Goal: Check status: Check status

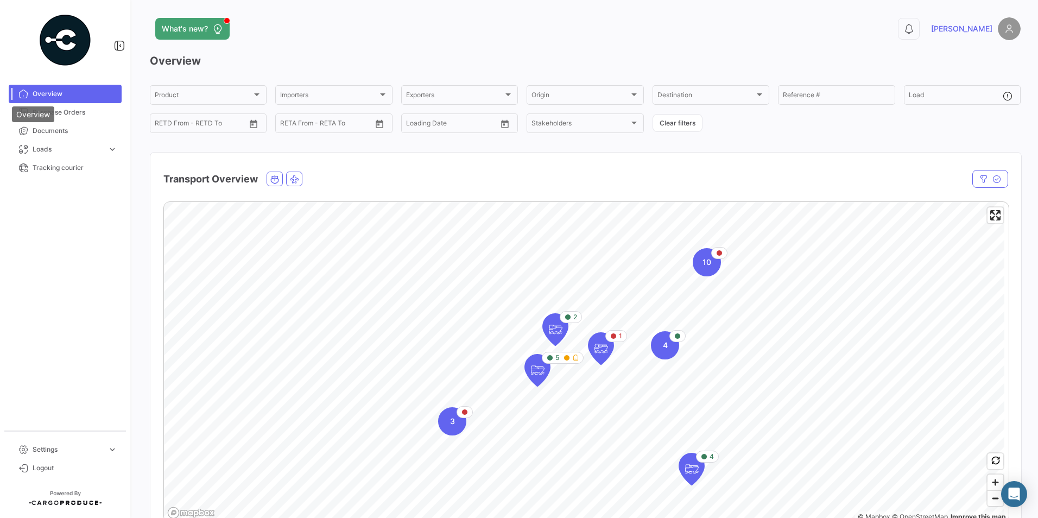
click at [43, 110] on div "Overview" at bounding box center [33, 114] width 42 height 16
click at [71, 112] on span "Purchase Orders" at bounding box center [75, 113] width 85 height 10
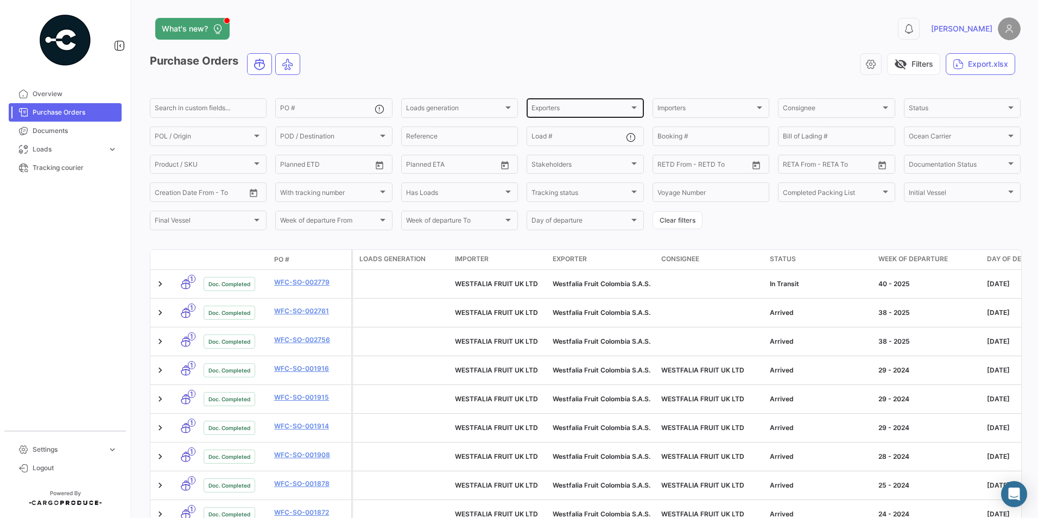
click at [632, 106] on div at bounding box center [634, 107] width 5 height 3
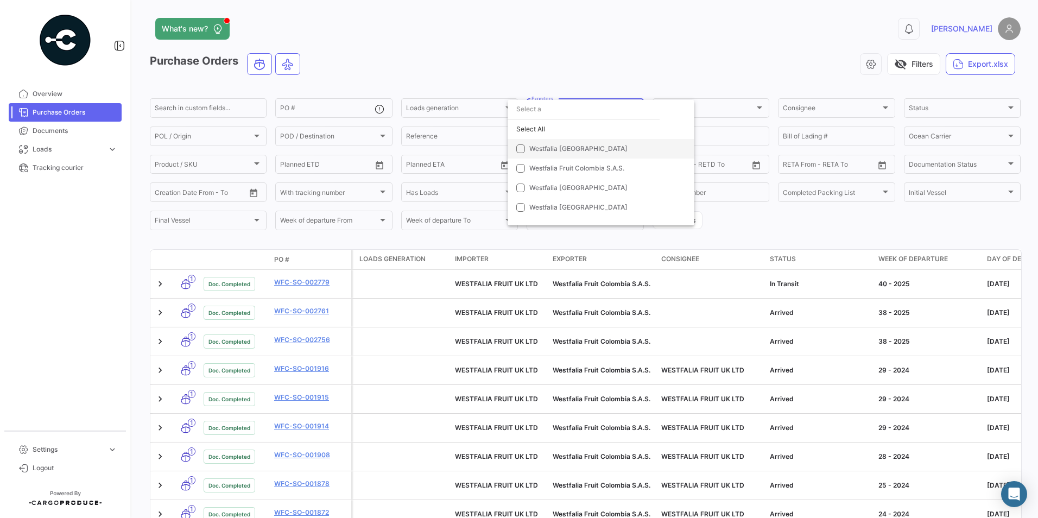
click at [518, 148] on mat-pseudo-checkbox at bounding box center [520, 148] width 9 height 9
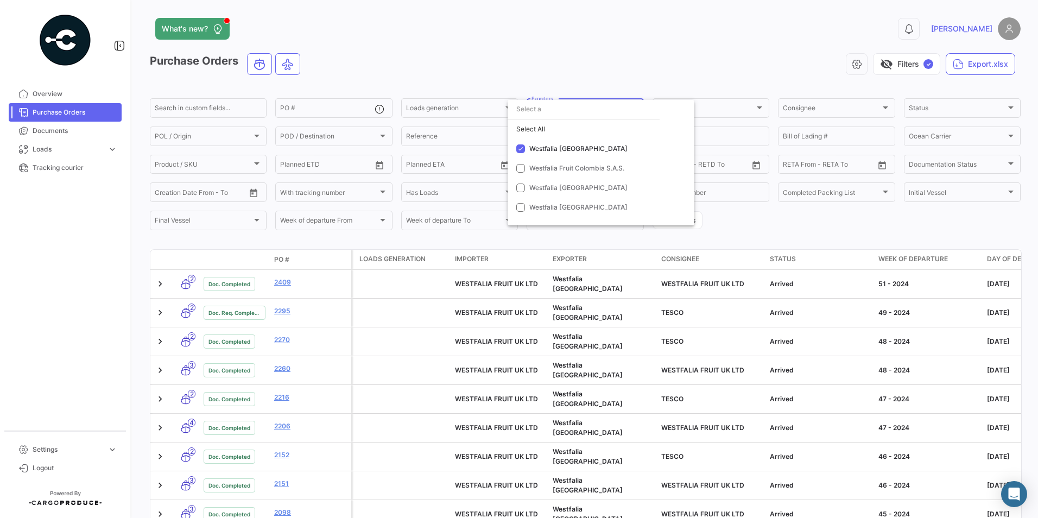
click at [277, 259] on div at bounding box center [519, 259] width 1038 height 518
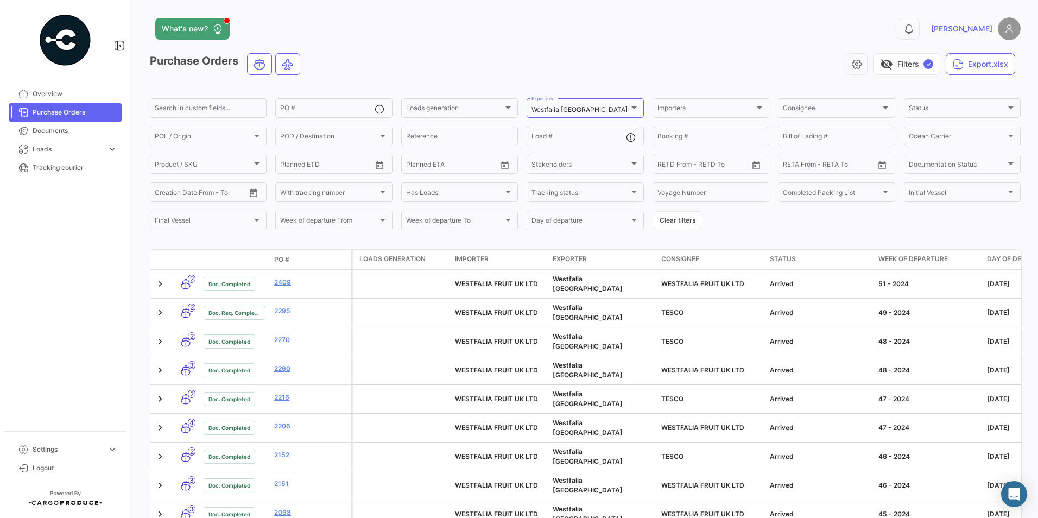
click at [281, 259] on span "PO #" at bounding box center [281, 260] width 15 height 10
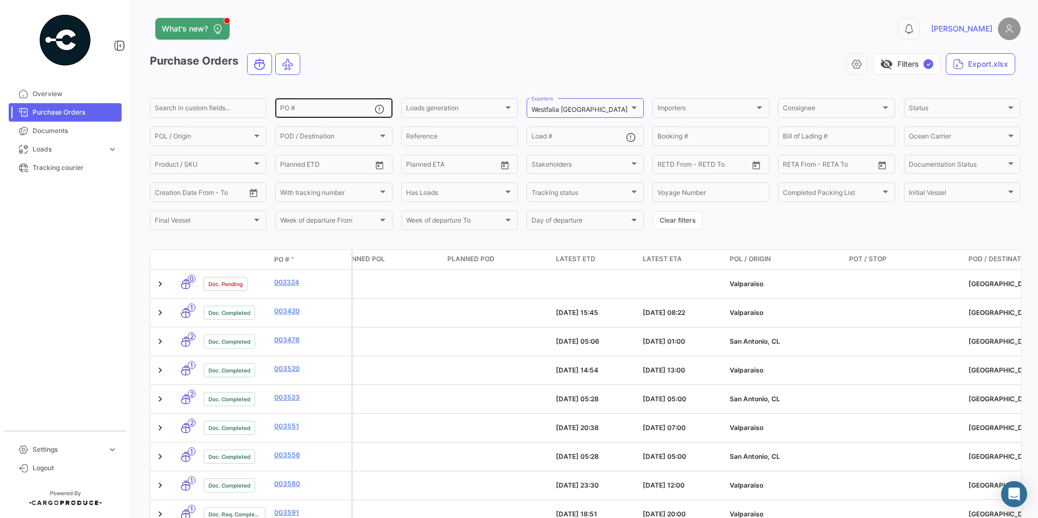
click at [304, 100] on div "PO #" at bounding box center [327, 107] width 94 height 21
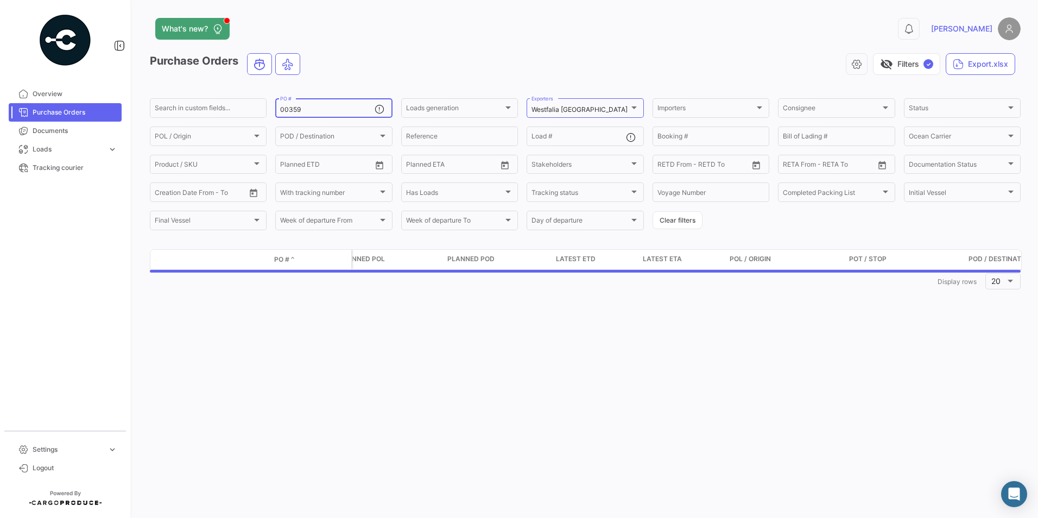
type input "003591"
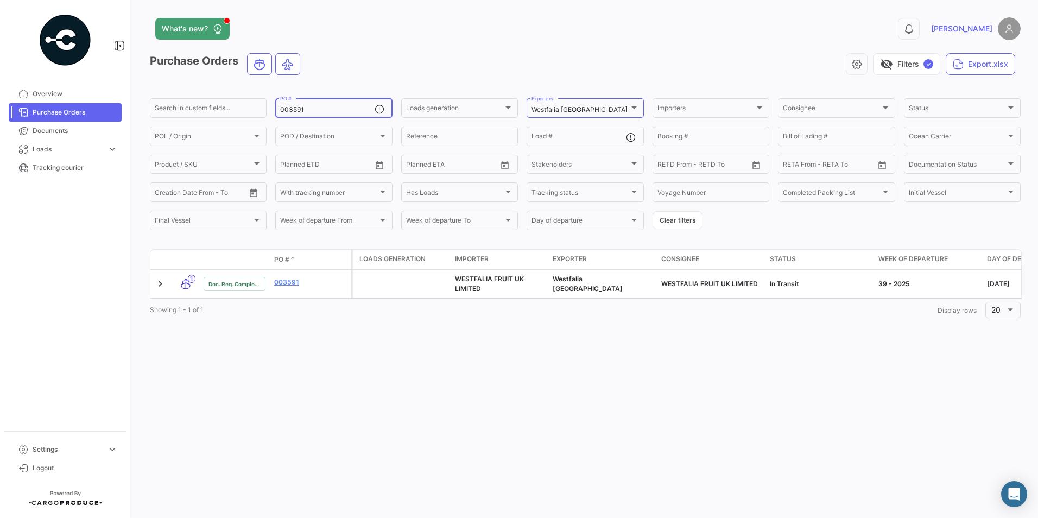
drag, startPoint x: 327, startPoint y: 111, endPoint x: 253, endPoint y: 93, distance: 76.5
click at [254, 94] on app-list-header "Purchase Orders visibility_off Filters ✓ Export.xlsx Search in custom fields...…" at bounding box center [585, 142] width 871 height 179
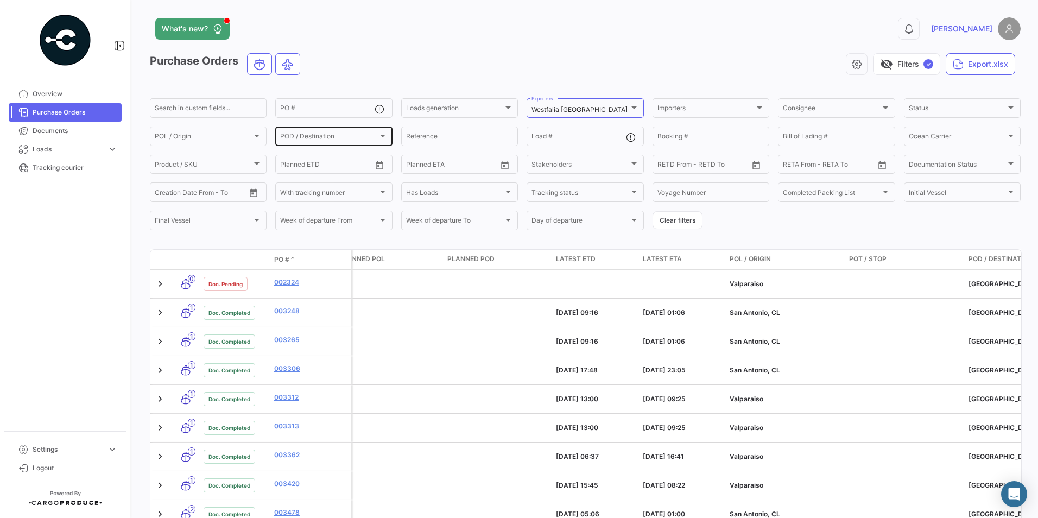
click at [385, 136] on div at bounding box center [383, 135] width 10 height 9
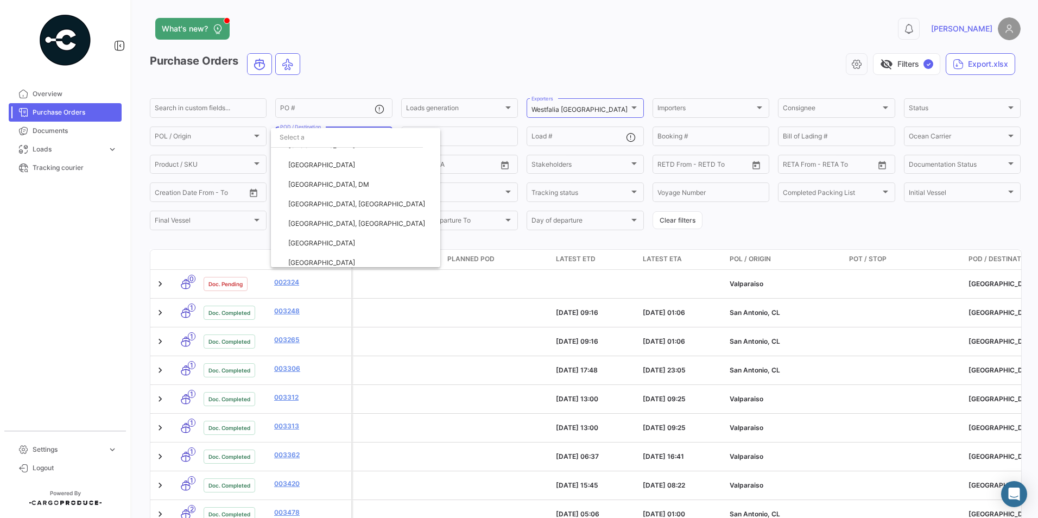
scroll to position [174, 0]
click at [310, 219] on span "[GEOGRAPHIC_DATA], [GEOGRAPHIC_DATA]" at bounding box center [356, 218] width 137 height 8
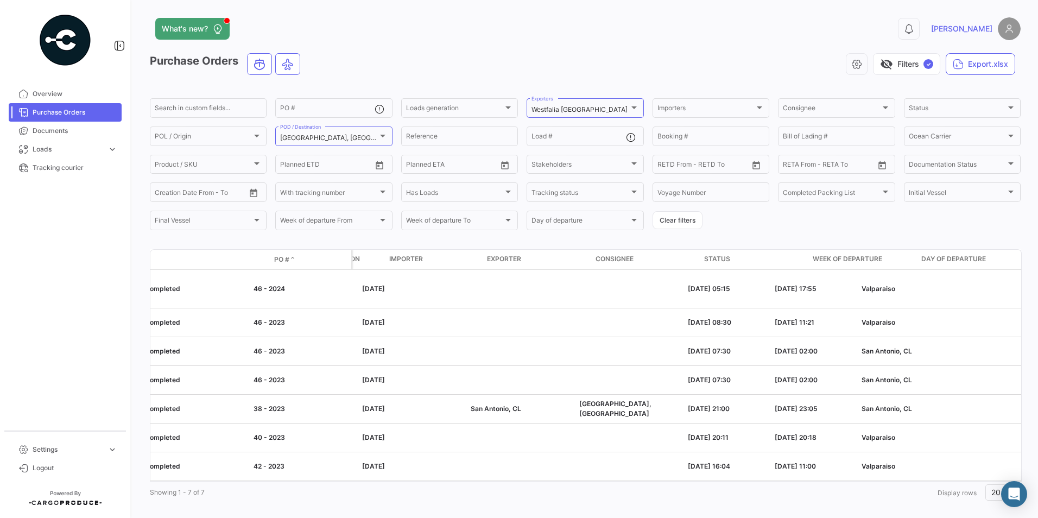
scroll to position [0, 0]
